Goal: Task Accomplishment & Management: Use online tool/utility

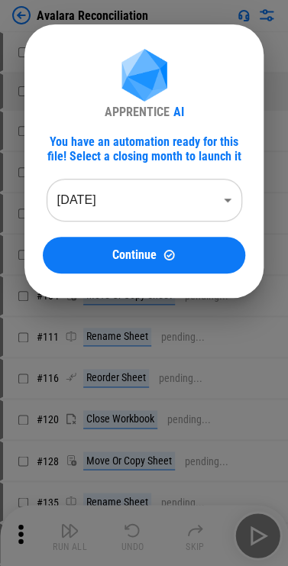
click at [178, 182] on body "Avalara Reconciliation # 31 User information pending... # 59 Manual Change Requ…" at bounding box center [144, 283] width 288 height 566
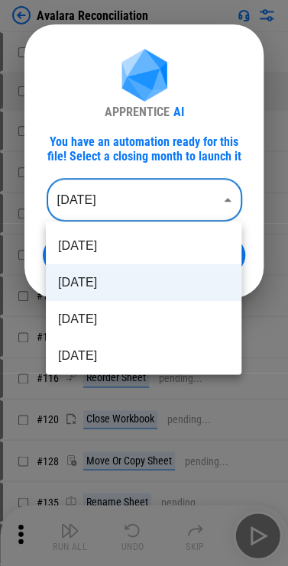
click at [135, 286] on li "[DATE]" at bounding box center [143, 282] width 195 height 37
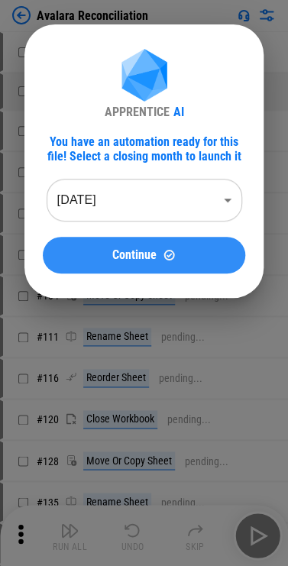
click at [148, 254] on span "Continue" at bounding box center [134, 255] width 44 height 12
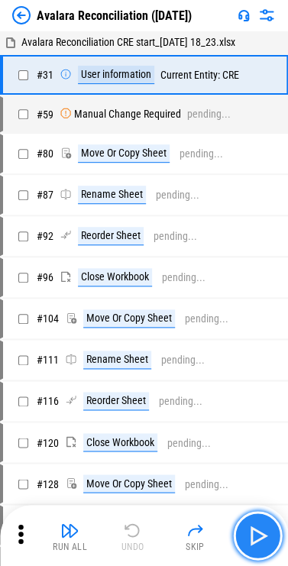
click at [248, 531] on img "button" at bounding box center [257, 535] width 24 height 24
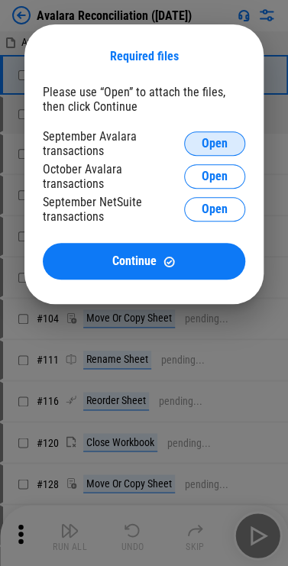
click at [205, 140] on span "Open" at bounding box center [215, 143] width 26 height 12
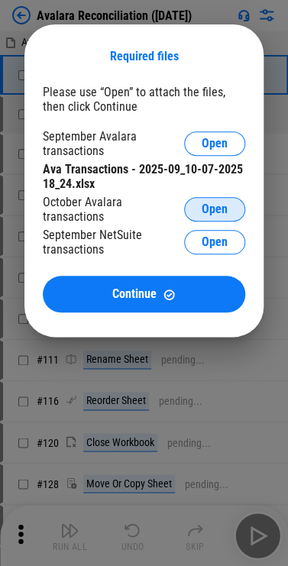
click at [202, 215] on span "Open" at bounding box center [215, 209] width 26 height 12
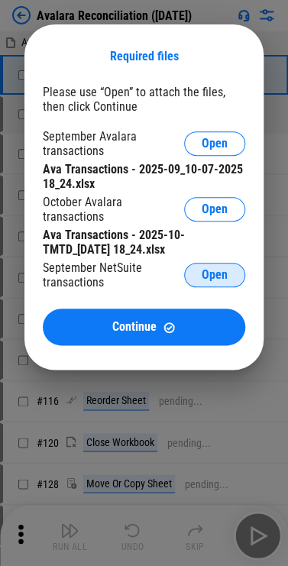
click at [227, 270] on button "Open" at bounding box center [214, 275] width 61 height 24
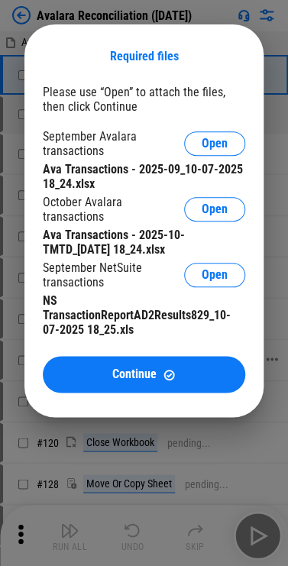
click at [155, 373] on span "Continue" at bounding box center [134, 374] width 44 height 12
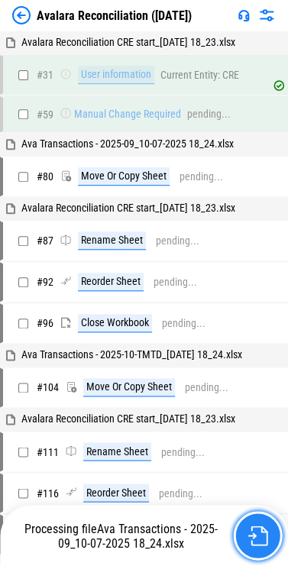
click at [247, 528] on img "button" at bounding box center [257, 535] width 20 height 20
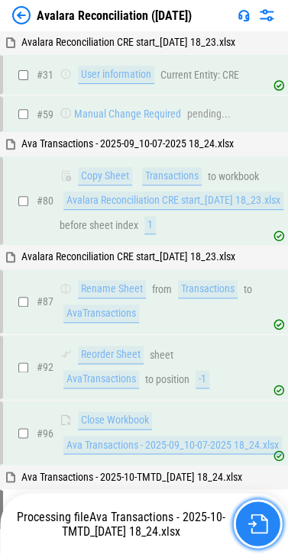
click at [238, 522] on button "button" at bounding box center [257, 523] width 49 height 49
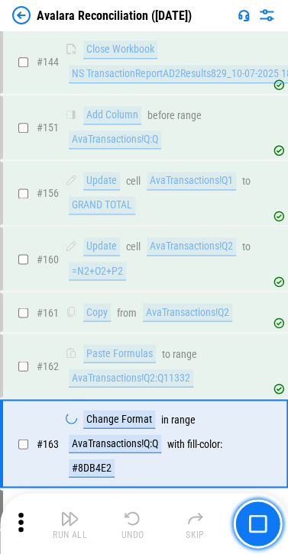
scroll to position [1193, 0]
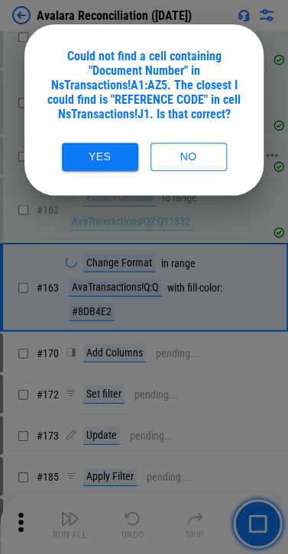
click at [159, 154] on button "No" at bounding box center [188, 157] width 76 height 28
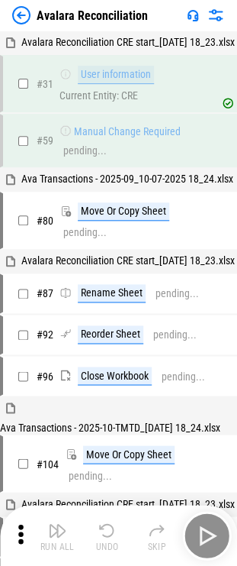
click at [205, 538] on div "Run All Undo Skip" at bounding box center [120, 535] width 222 height 49
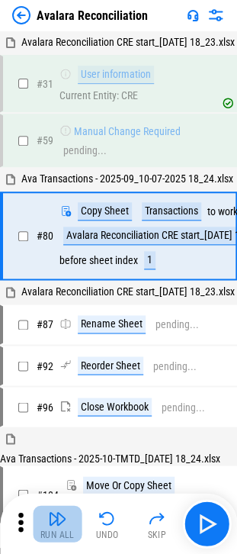
click at [46, 521] on button "Run All" at bounding box center [57, 523] width 49 height 37
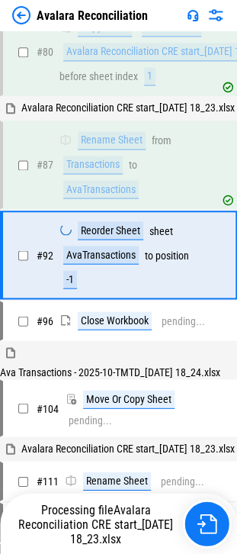
scroll to position [189, 0]
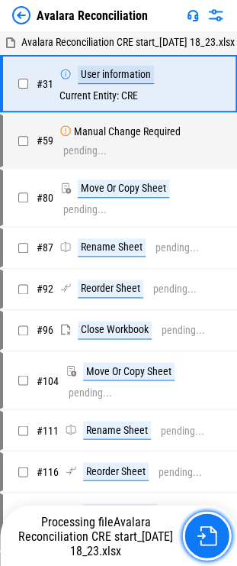
click at [226, 540] on button "button" at bounding box center [206, 535] width 49 height 49
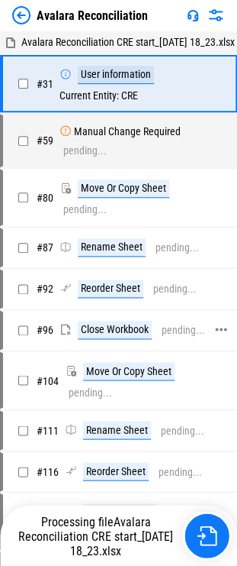
click at [184, 336] on div "pending..." at bounding box center [184, 330] width 44 height 11
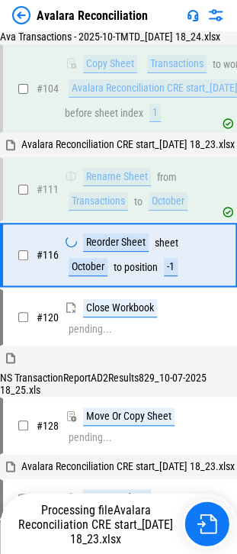
scroll to position [575, 0]
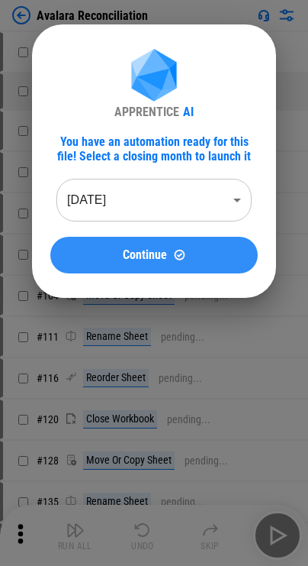
click at [211, 270] on button "Continue" at bounding box center [154, 255] width 208 height 37
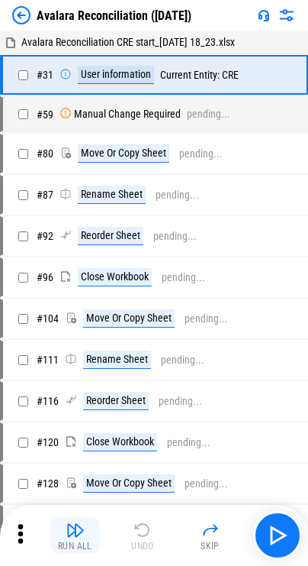
click at [74, 525] on img "button" at bounding box center [75, 530] width 18 height 18
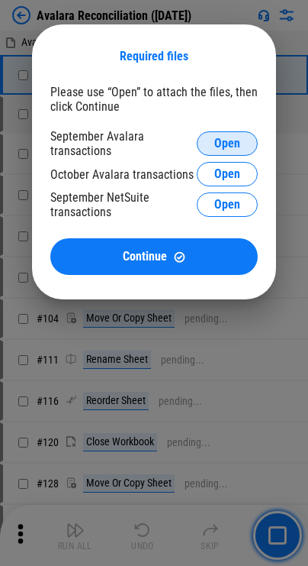
click at [221, 139] on span "Open" at bounding box center [228, 143] width 26 height 12
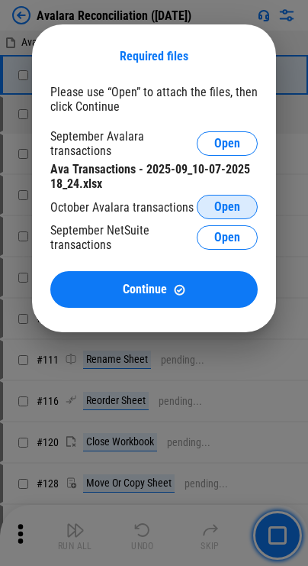
click at [223, 205] on span "Open" at bounding box center [228, 207] width 26 height 12
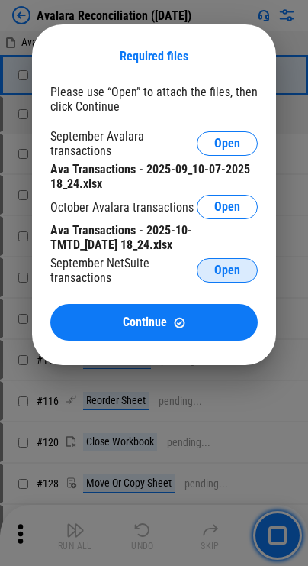
click at [231, 264] on button "Open" at bounding box center [227, 270] width 61 height 24
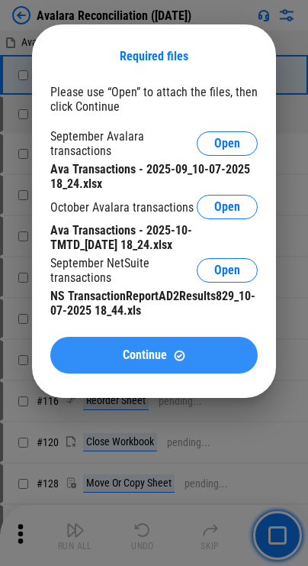
click at [78, 339] on div "Please use “Open” to attach the files, then click Continue September Avalara tr…" at bounding box center [154, 229] width 208 height 289
click at [92, 348] on button "Continue" at bounding box center [154, 355] width 208 height 37
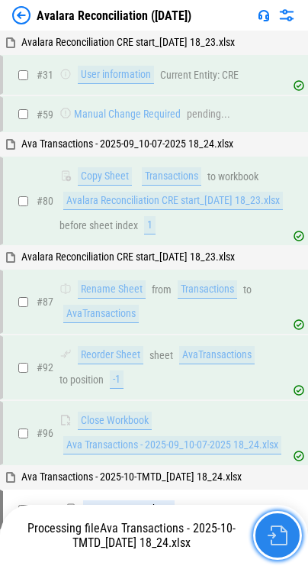
click at [248, 530] on button "button" at bounding box center [278, 535] width 49 height 49
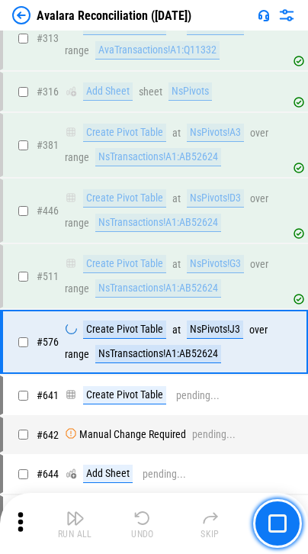
scroll to position [3298, 0]
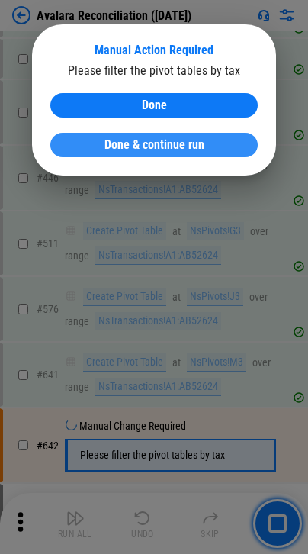
click at [182, 140] on span "Done & continue run" at bounding box center [155, 145] width 100 height 12
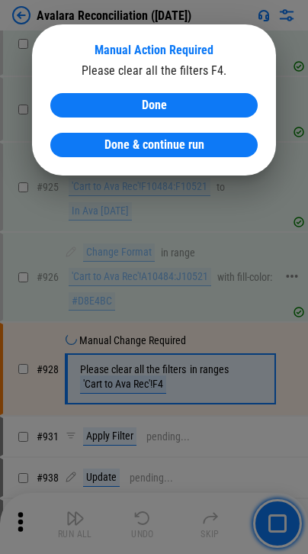
scroll to position [6644, 0]
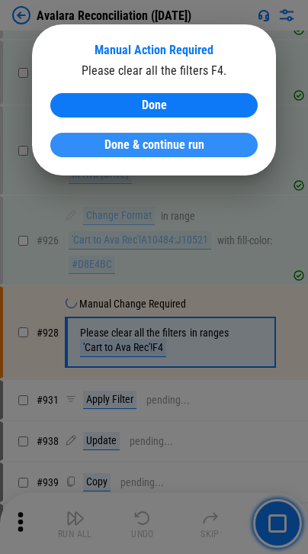
click at [61, 139] on button "Done & continue run" at bounding box center [154, 145] width 208 height 24
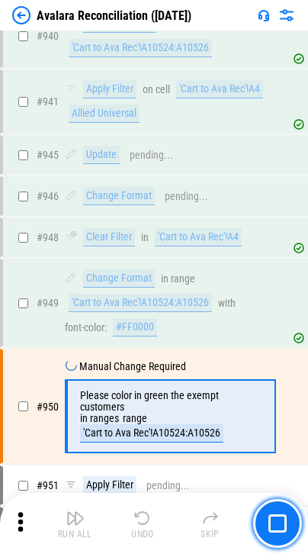
scroll to position [7261, 0]
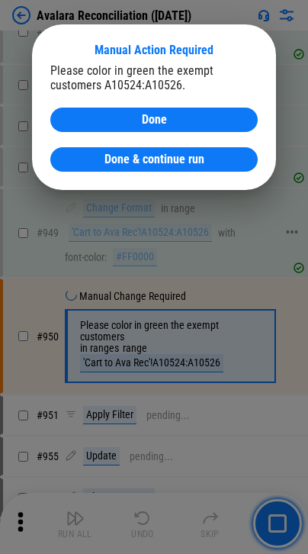
drag, startPoint x: 113, startPoint y: 162, endPoint x: 5, endPoint y: 163, distance: 108.4
click at [113, 162] on span "Done & continue run" at bounding box center [155, 159] width 100 height 12
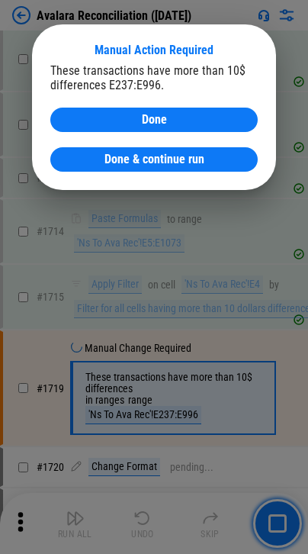
scroll to position [12046, 0]
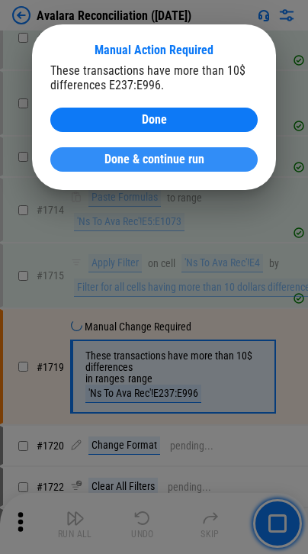
click at [181, 166] on span "Done & continue run" at bounding box center [155, 159] width 100 height 12
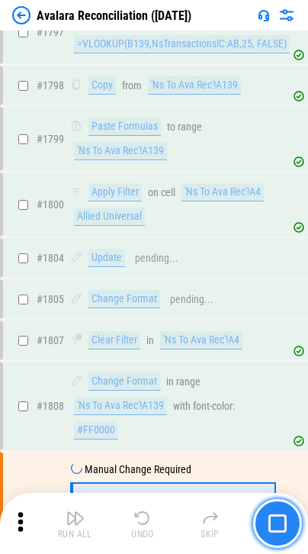
scroll to position [14159, 0]
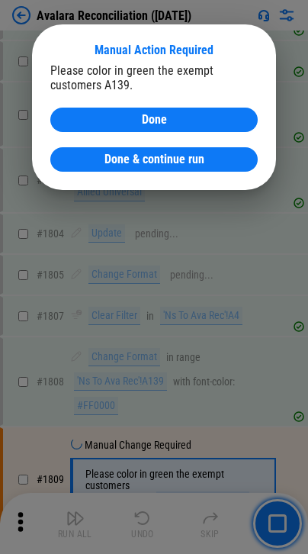
click at [144, 173] on div "Manual Action Required Please color in green the exempt customers A139. Done Do…" at bounding box center [154, 107] width 244 height 166
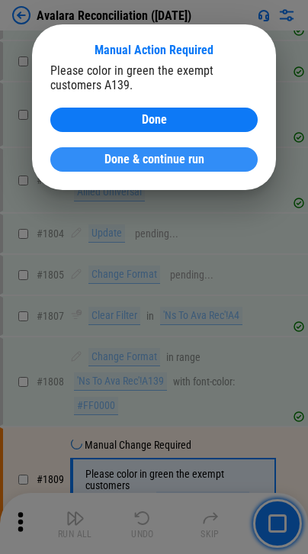
click at [144, 160] on span "Done & continue run" at bounding box center [155, 159] width 100 height 12
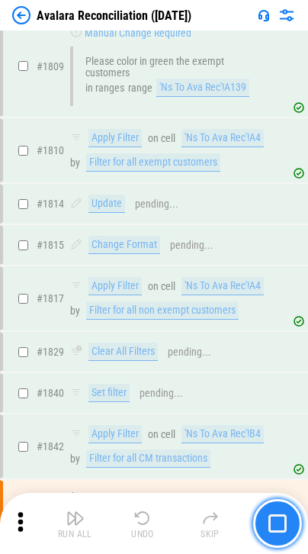
scroll to position [14725, 0]
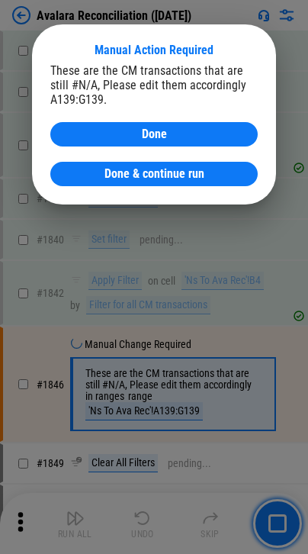
click at [151, 152] on div "These are the CM transactions that are still #N/A, Please edit them accordingly…" at bounding box center [154, 124] width 208 height 123
click at [151, 160] on div "These are the CM transactions that are still #N/A, Please edit them accordingly…" at bounding box center [154, 124] width 208 height 123
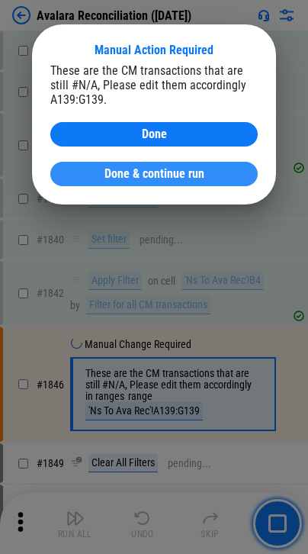
click at [151, 170] on span "Done & continue run" at bounding box center [155, 174] width 100 height 12
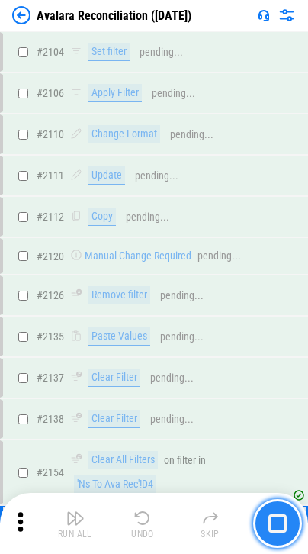
scroll to position [17266, 0]
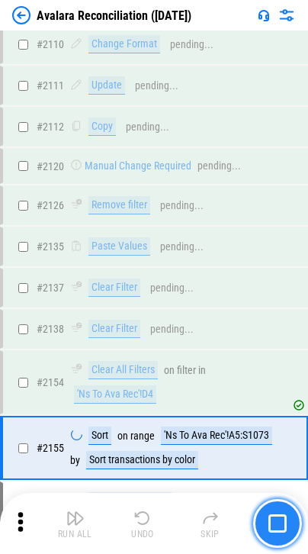
click at [248, 512] on button "button" at bounding box center [278, 523] width 49 height 49
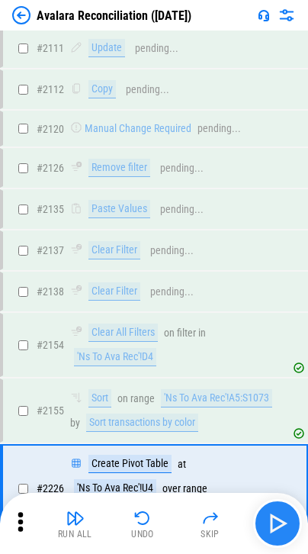
scroll to position [17419, 0]
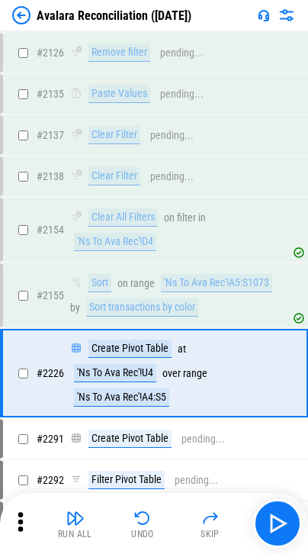
drag, startPoint x: 128, startPoint y: 512, endPoint x: 137, endPoint y: 512, distance: 9.2
click at [128, 512] on button "Undo" at bounding box center [142, 523] width 49 height 37
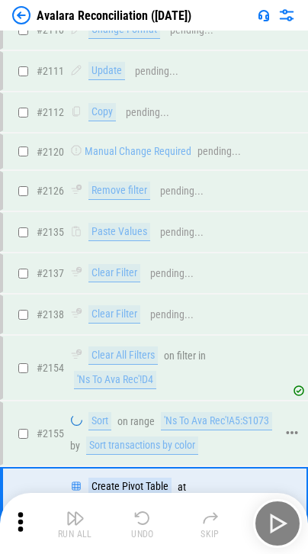
scroll to position [17266, 0]
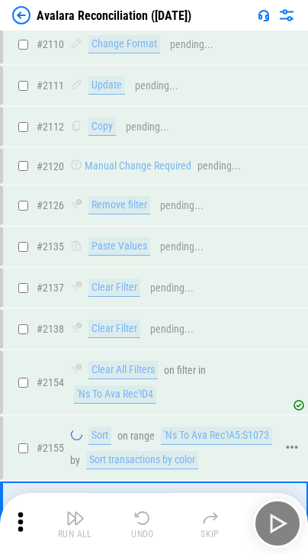
click at [161, 427] on div "'Ns To Ava Rec'!A5:S1073" at bounding box center [216, 436] width 111 height 18
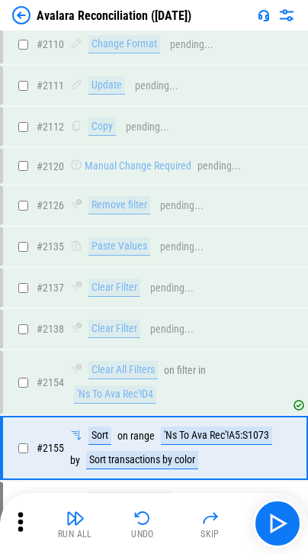
click at [153, 525] on button "Undo" at bounding box center [142, 523] width 49 height 37
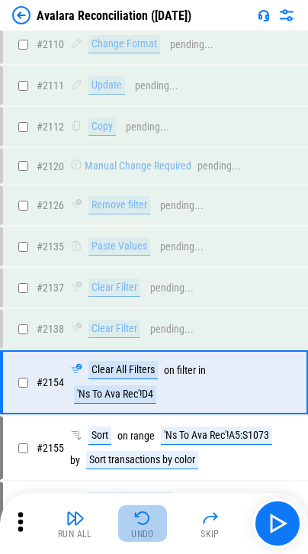
click at [144, 517] on img "button" at bounding box center [143, 518] width 18 height 18
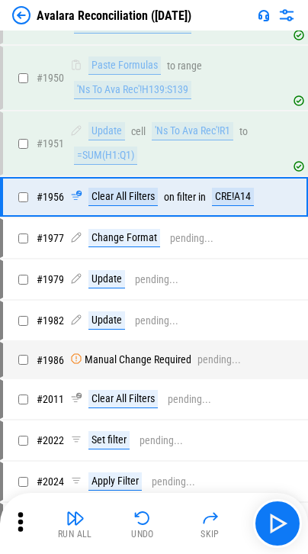
scroll to position [16359, 0]
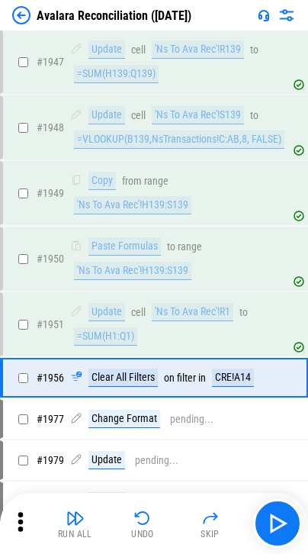
click at [21, 518] on icon at bounding box center [20, 522] width 23 height 23
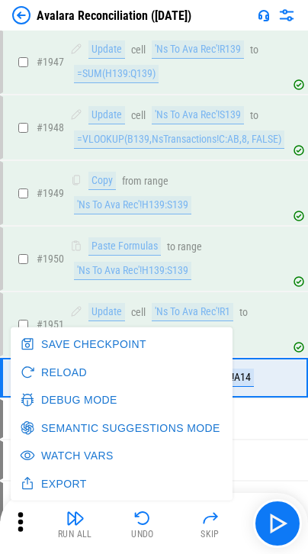
click at [53, 409] on button "Debug Mode" at bounding box center [70, 400] width 107 height 28
click at [223, 224] on div "# 1949 Copy from range 'Ns To Ava Rec'!H139:S139" at bounding box center [147, 193] width 289 height 61
click at [228, 224] on div "# 1949 Copy from range 'Ns To Ava Rec'!H139:S139" at bounding box center [147, 193] width 289 height 61
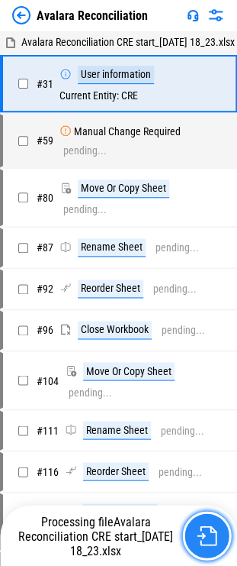
drag, startPoint x: 0, startPoint y: 0, endPoint x: 195, endPoint y: 519, distance: 554.5
click at [208, 539] on img "button" at bounding box center [207, 535] width 20 height 20
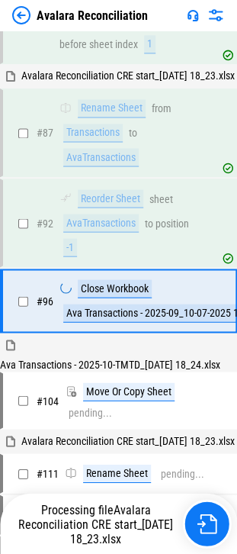
scroll to position [267, 0]
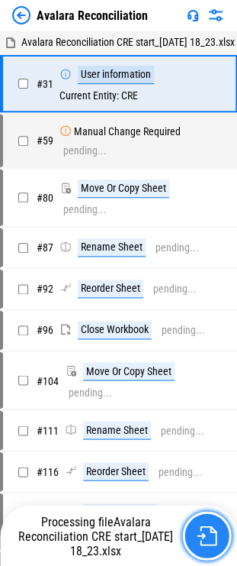
click at [200, 534] on img "button" at bounding box center [207, 535] width 20 height 20
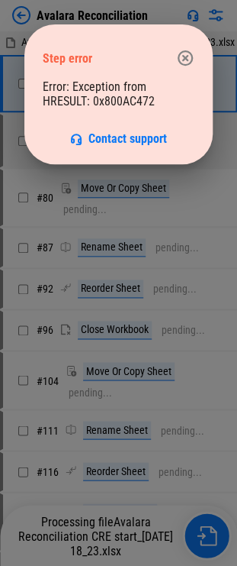
click at [173, 59] on button "button" at bounding box center [185, 58] width 31 height 31
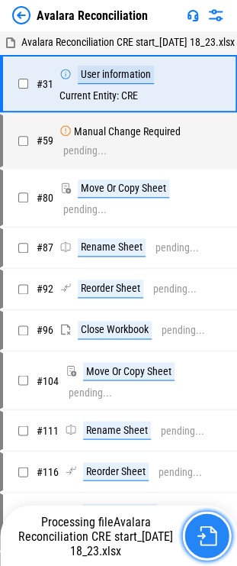
click at [202, 531] on img "button" at bounding box center [207, 535] width 20 height 20
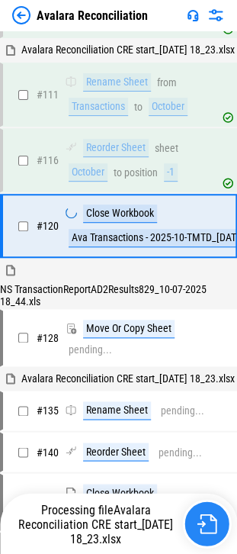
scroll to position [640, 0]
